Goal: Information Seeking & Learning: Learn about a topic

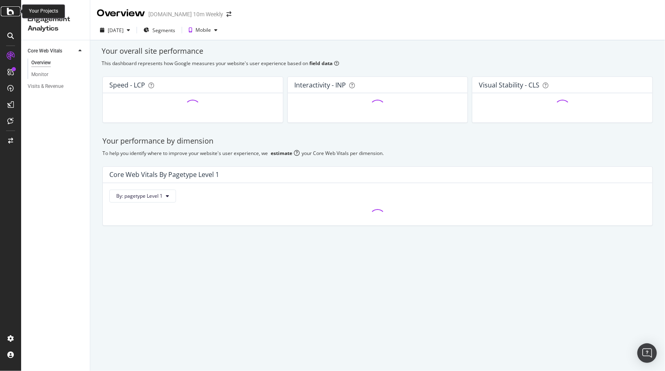
click at [12, 11] on icon at bounding box center [10, 12] width 7 height 10
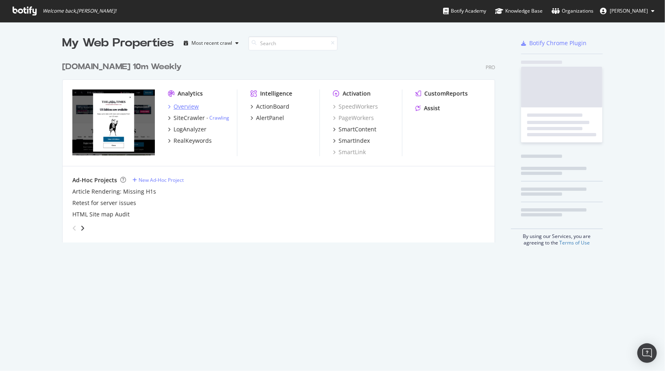
scroll to position [371, 665]
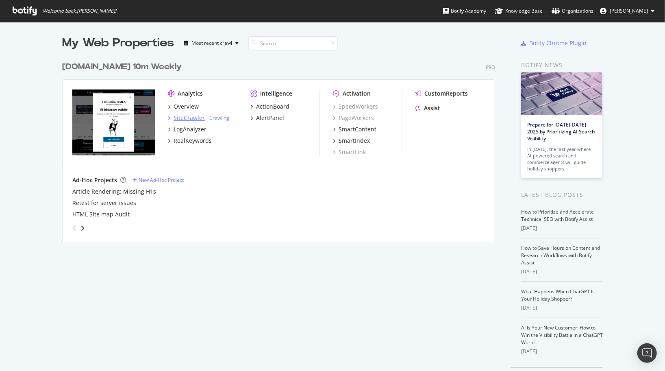
click at [187, 119] on div "SiteCrawler" at bounding box center [189, 118] width 31 height 8
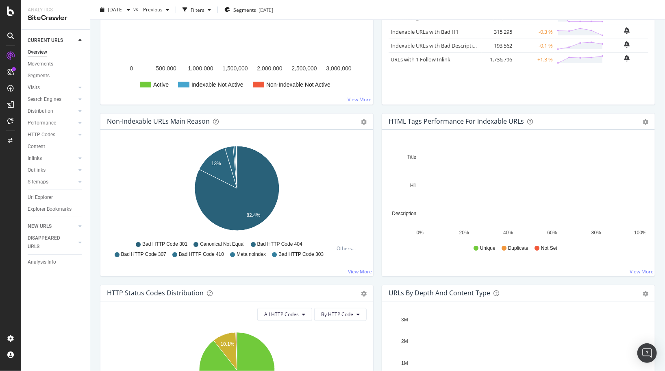
scroll to position [122, 0]
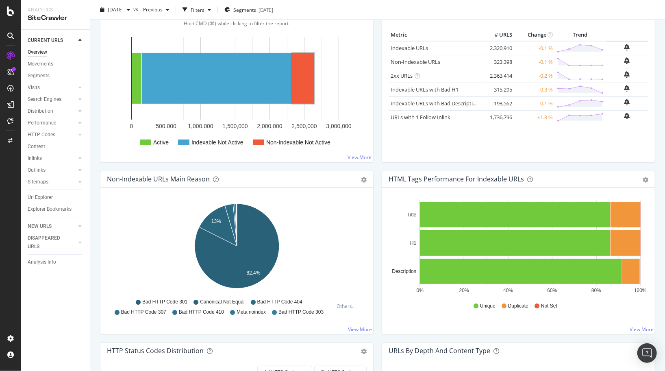
click at [307, 77] on rect "A chart." at bounding box center [303, 78] width 22 height 51
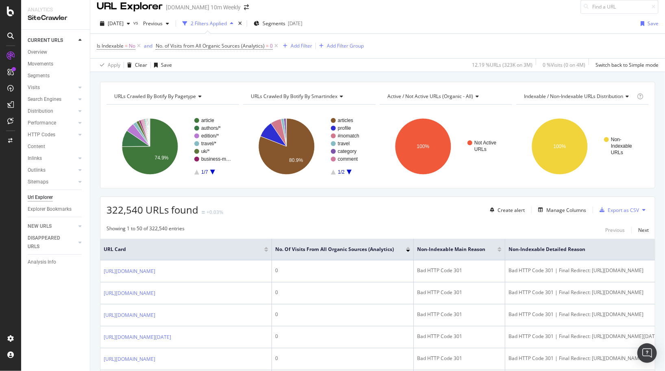
scroll to position [3, 0]
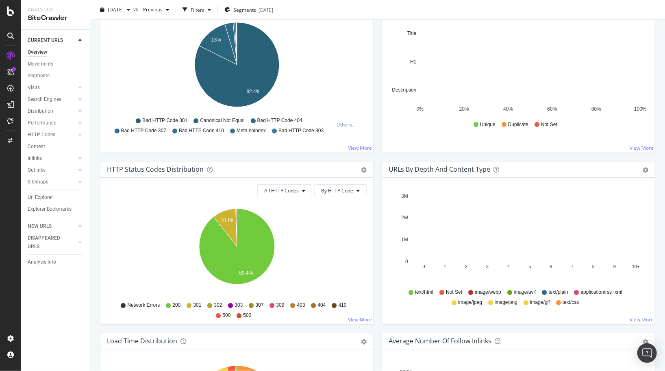
scroll to position [309, 0]
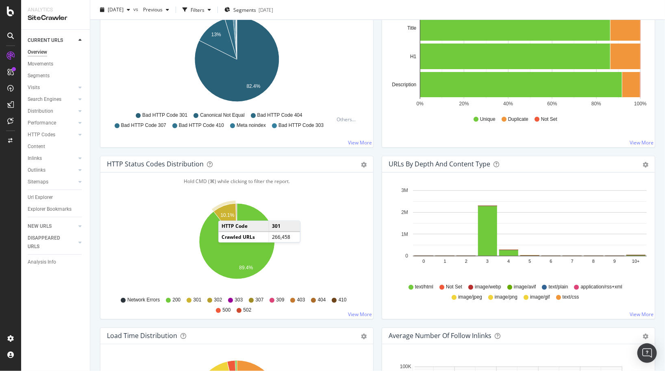
click at [226, 212] on text "10.1%" at bounding box center [228, 215] width 14 height 6
